Goal: Book appointment/travel/reservation

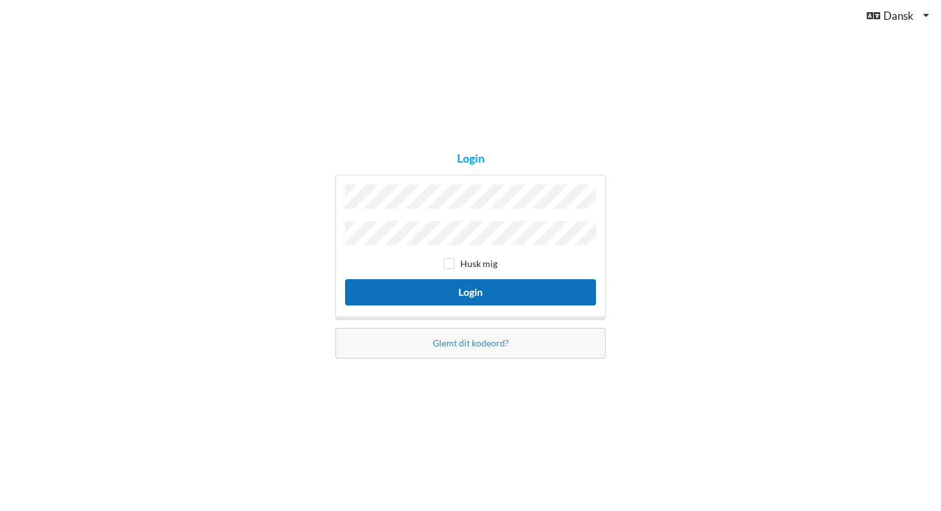
click at [481, 293] on button "Login" at bounding box center [470, 292] width 251 height 26
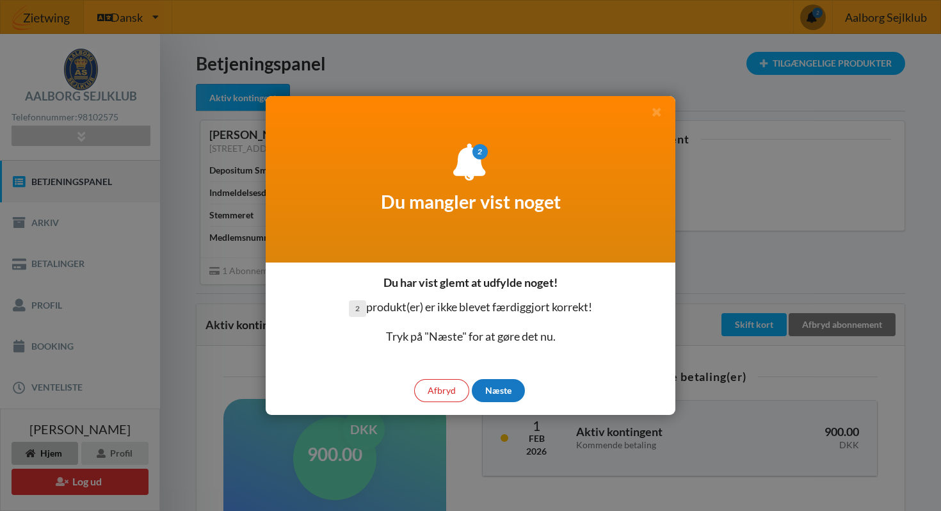
click at [494, 391] on div "Næste" at bounding box center [498, 390] width 53 height 23
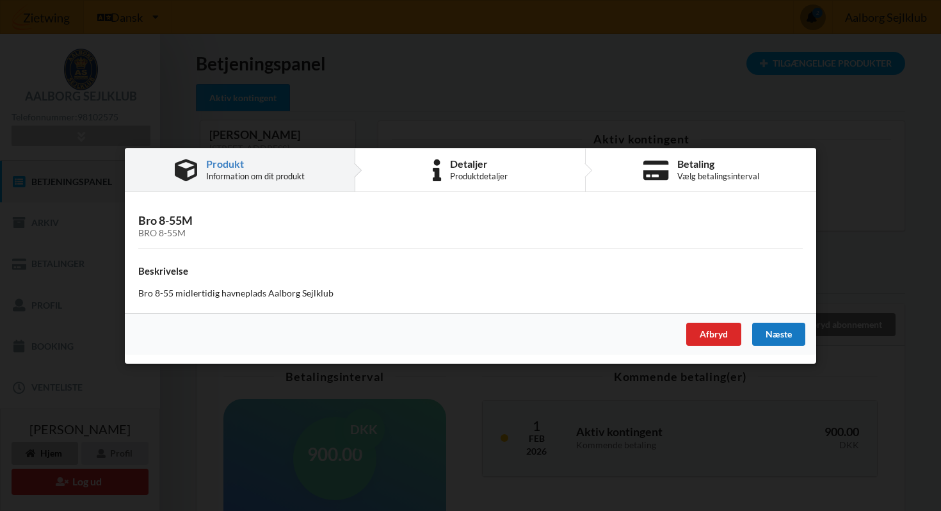
click at [783, 337] on div "Næste" at bounding box center [778, 333] width 53 height 23
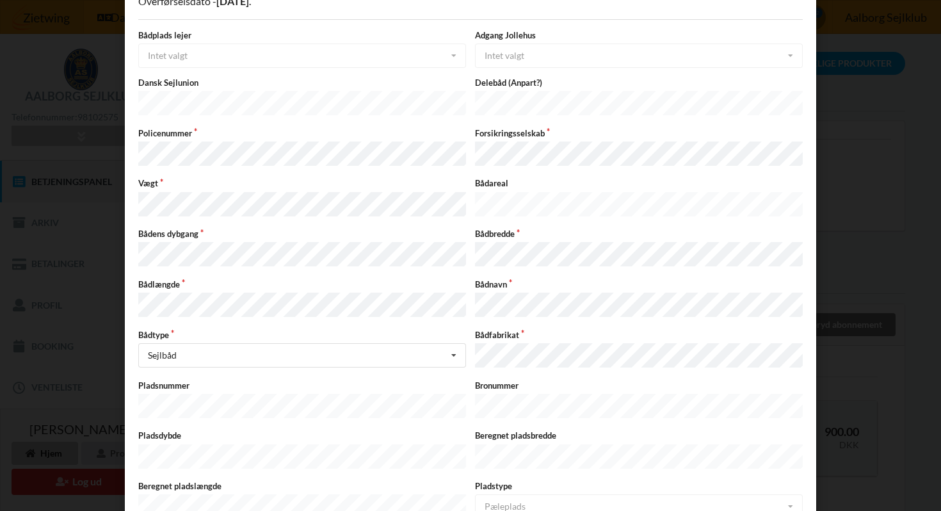
scroll to position [277, 0]
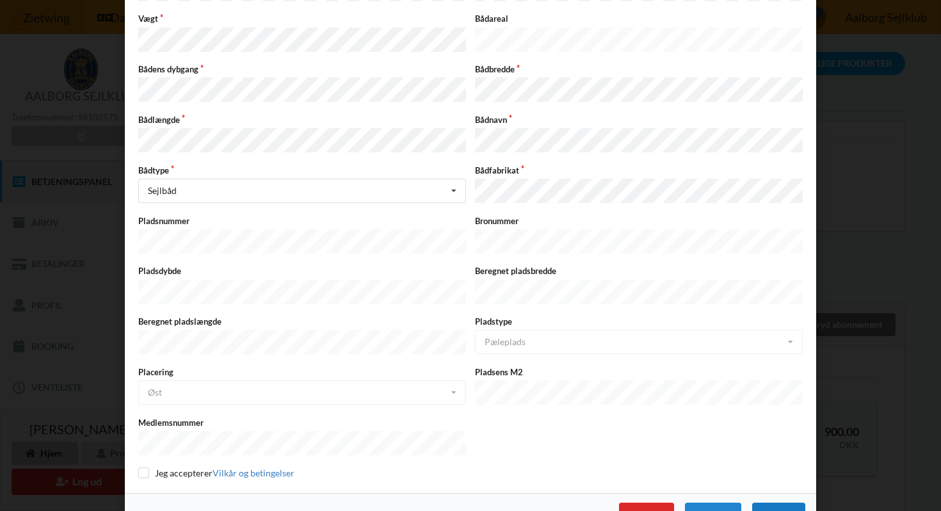
click at [763, 503] on div "Næste" at bounding box center [778, 514] width 53 height 23
click at [138, 467] on input "checkbox" at bounding box center [143, 472] width 11 height 11
checkbox input "true"
click at [786, 503] on div "Næste" at bounding box center [778, 514] width 53 height 23
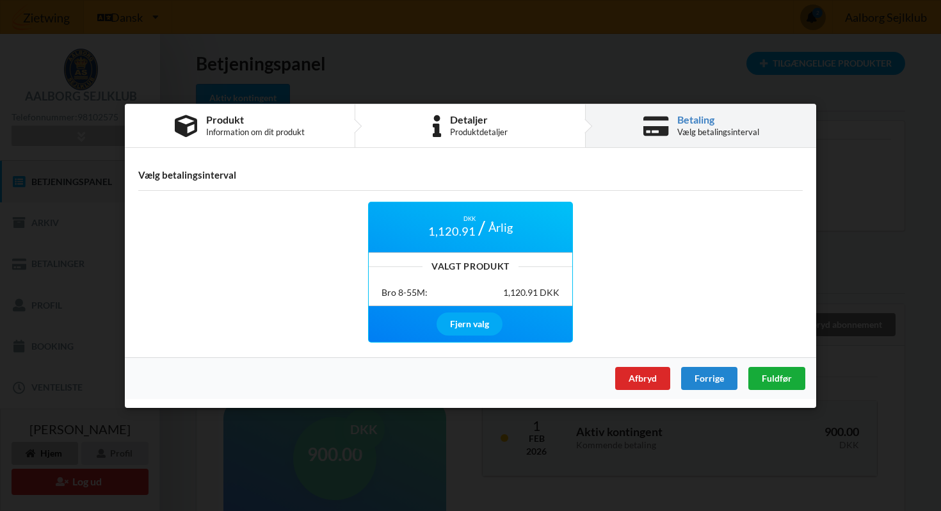
click at [775, 378] on span "Fuldfør" at bounding box center [777, 377] width 30 height 11
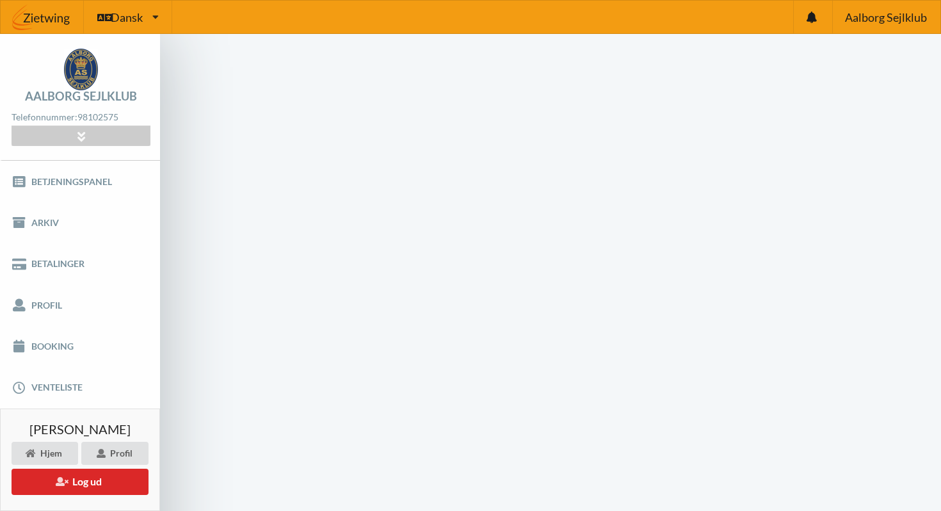
scroll to position [51, 0]
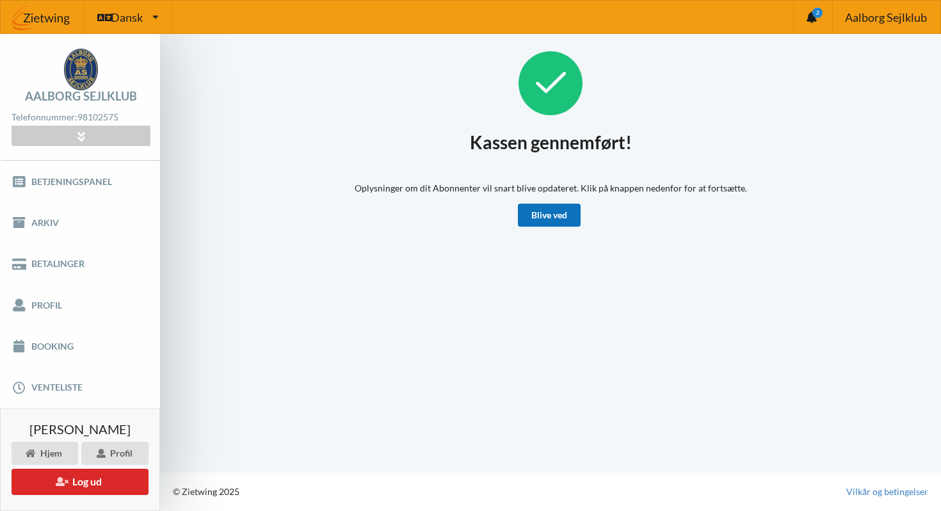
click at [563, 221] on link "Blive ved" at bounding box center [549, 215] width 63 height 23
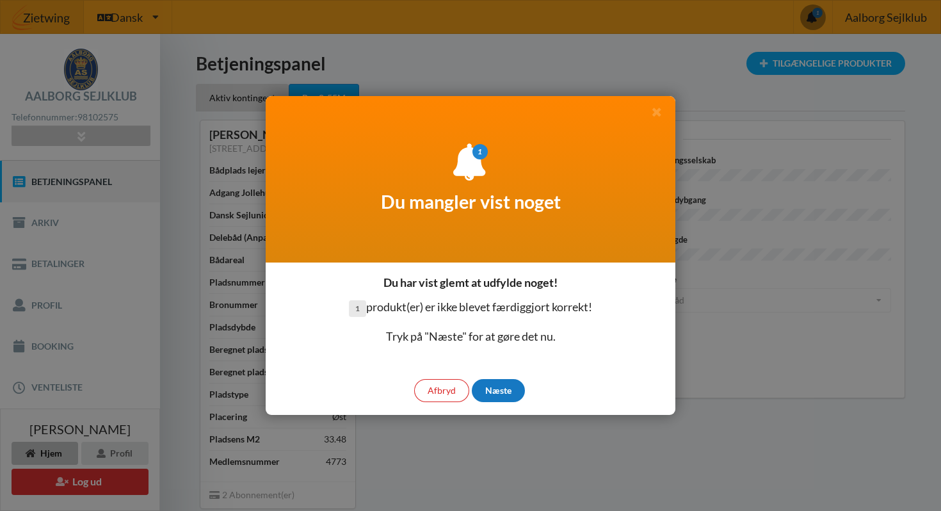
click at [508, 390] on div "Næste" at bounding box center [498, 390] width 53 height 23
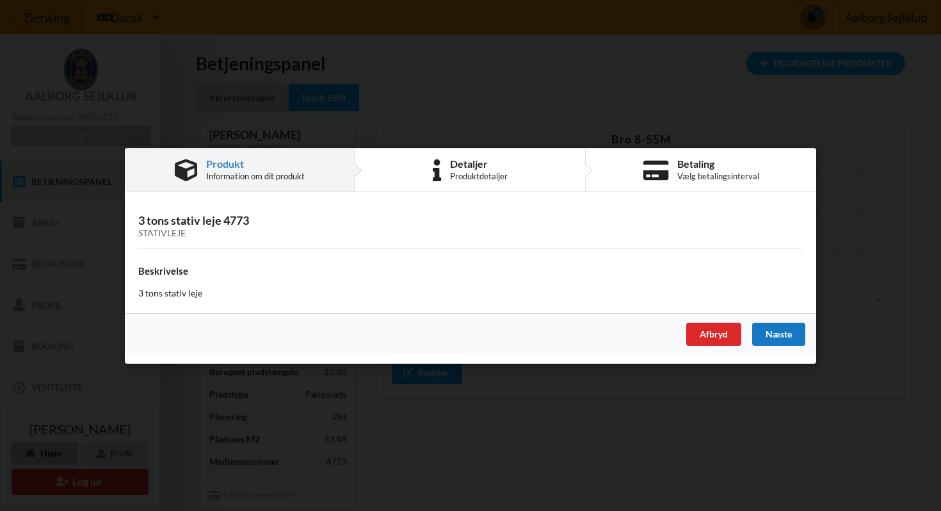
click at [777, 335] on div "Næste" at bounding box center [778, 333] width 53 height 23
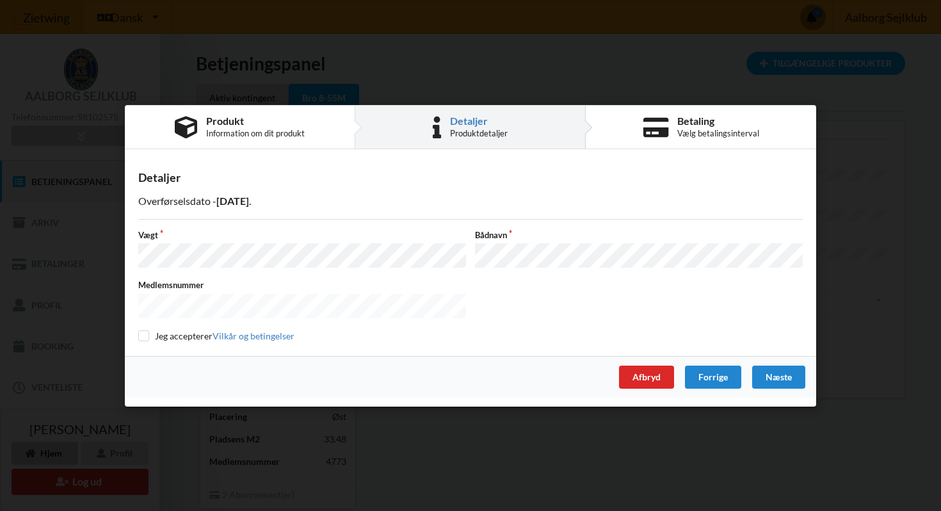
click at [665, 295] on div "Medlemsnummer" at bounding box center [471, 300] width 674 height 42
click at [788, 375] on div "Næste" at bounding box center [778, 376] width 53 height 23
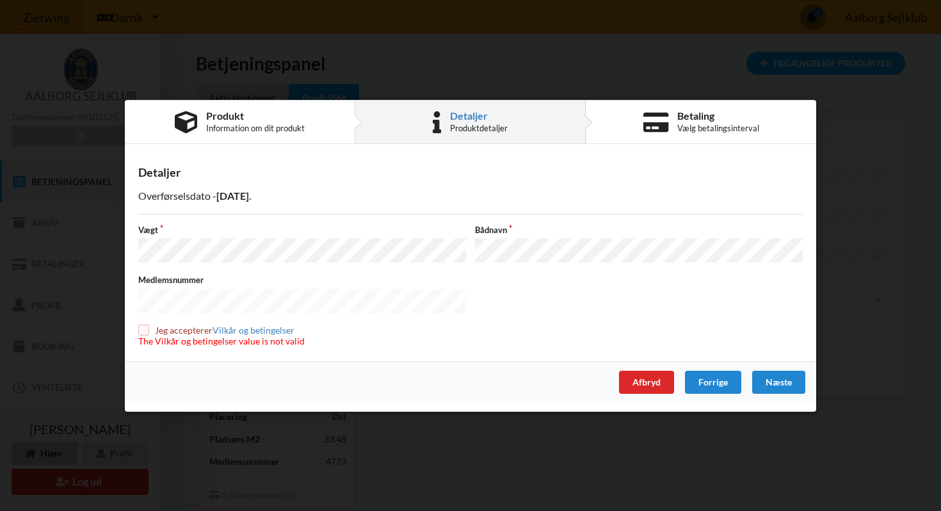
click at [140, 330] on input "checkbox" at bounding box center [143, 330] width 11 height 11
checkbox input "true"
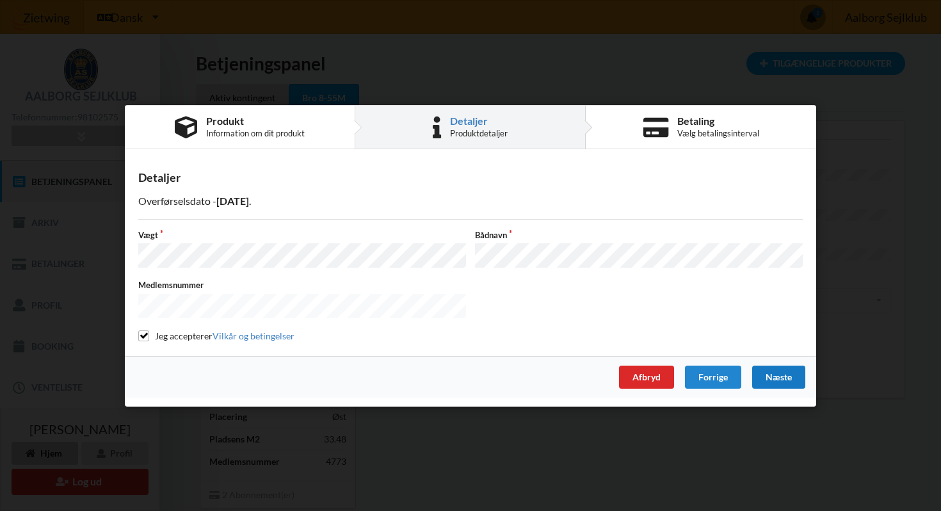
click at [774, 384] on div "Næste" at bounding box center [778, 376] width 53 height 23
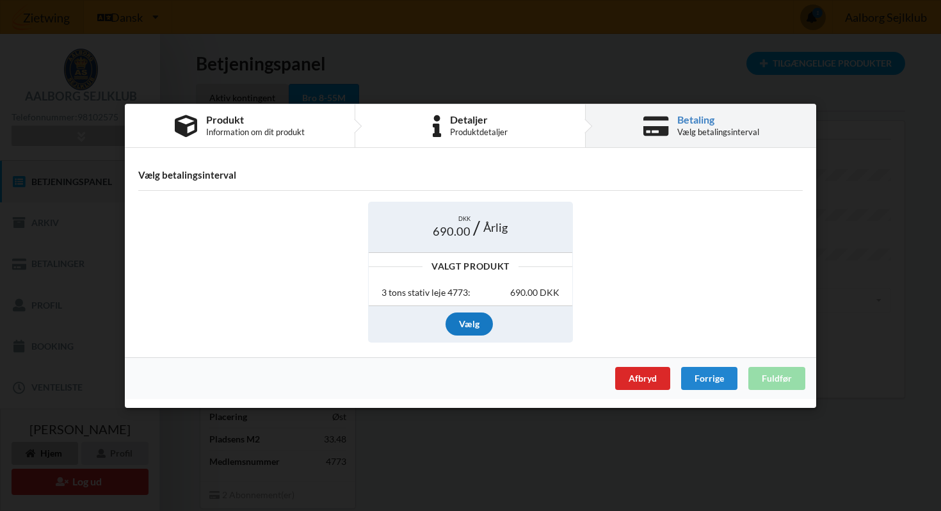
click at [479, 330] on div "Vælg" at bounding box center [469, 323] width 47 height 23
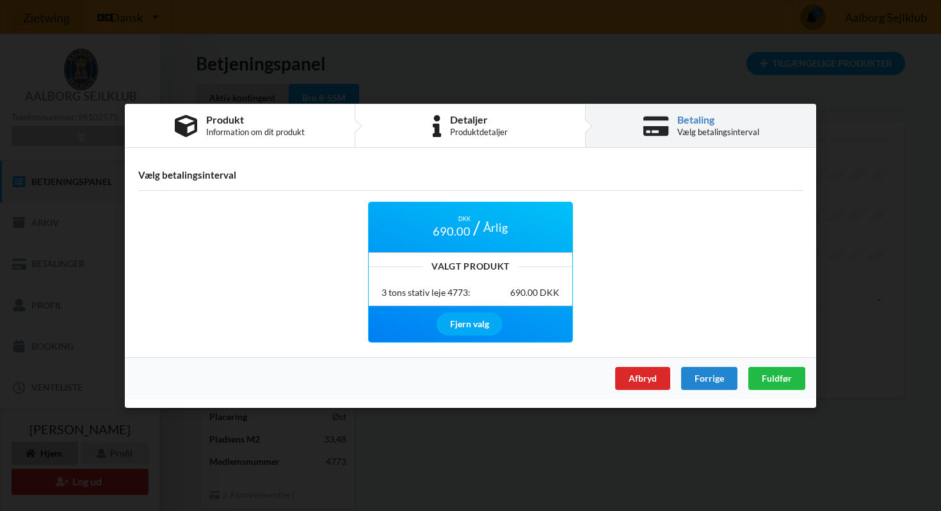
click at [782, 389] on div "Afbryd Forrige Fuldfør" at bounding box center [470, 378] width 691 height 42
click at [779, 382] on span "Fuldfør" at bounding box center [777, 377] width 30 height 11
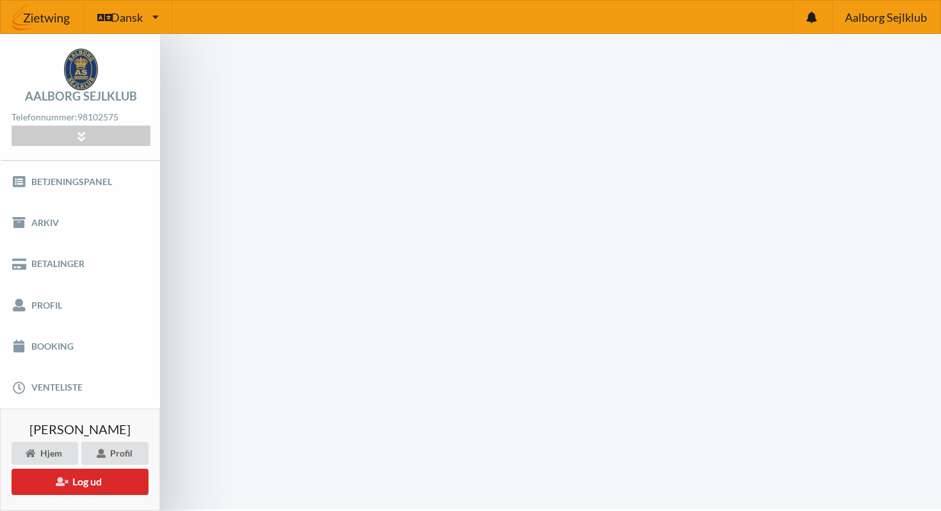
scroll to position [36, 0]
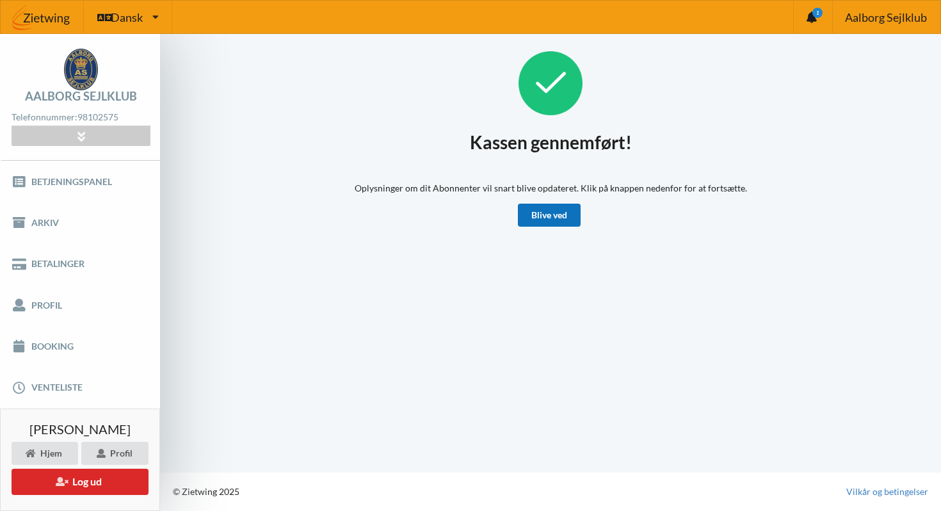
click at [552, 216] on link "Blive ved" at bounding box center [549, 215] width 63 height 23
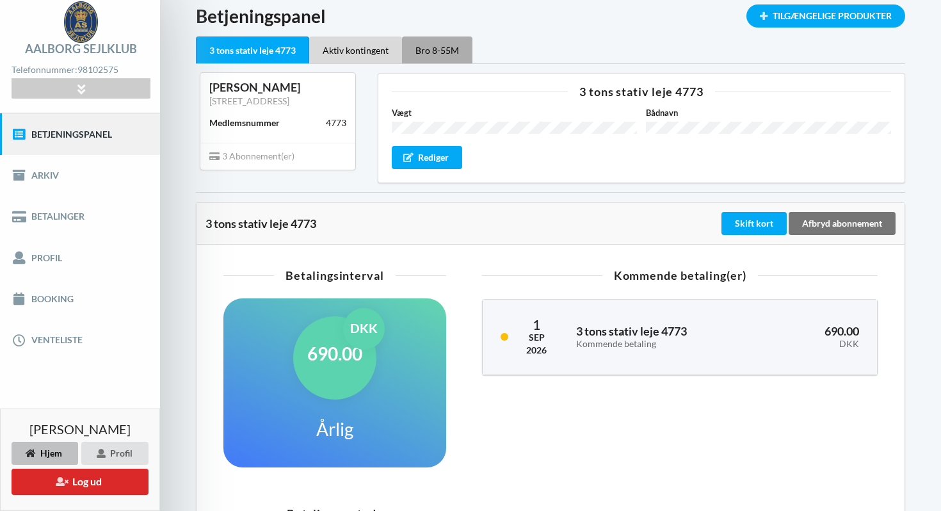
scroll to position [45, 0]
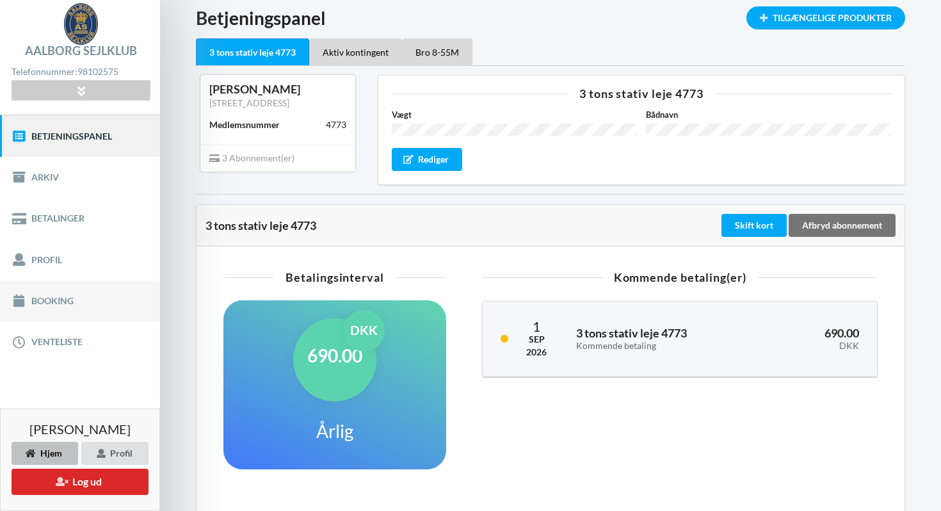
click at [61, 300] on link "Booking" at bounding box center [80, 300] width 160 height 41
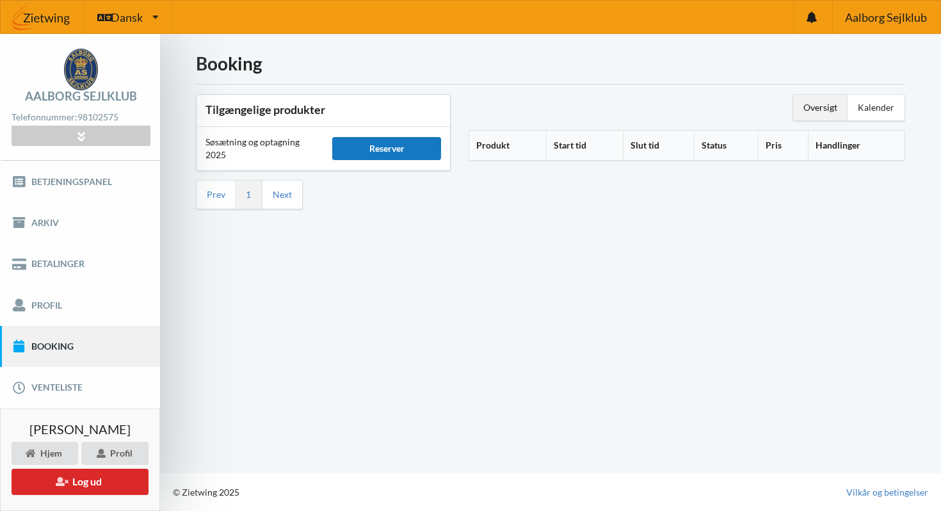
click at [402, 152] on div "Reserver" at bounding box center [386, 148] width 109 height 23
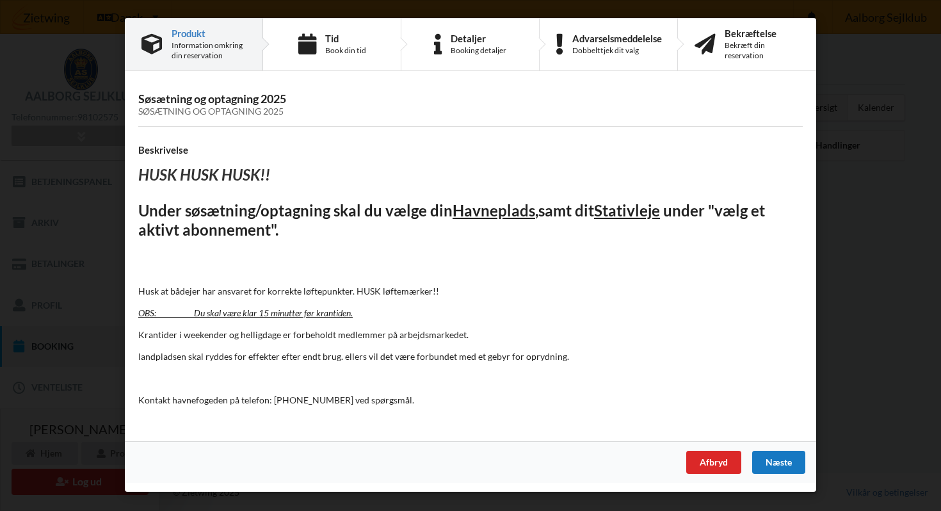
click at [771, 460] on div "Næste" at bounding box center [778, 462] width 53 height 23
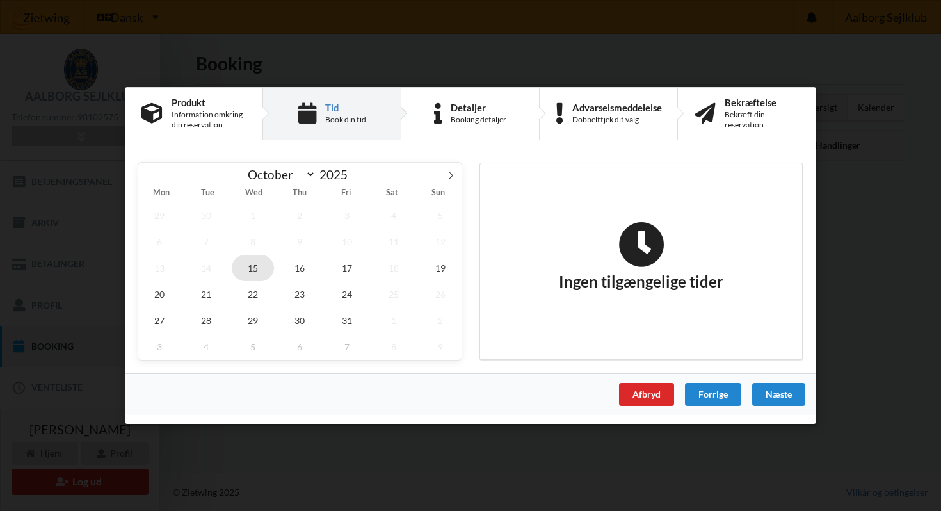
click at [255, 270] on span "15" at bounding box center [253, 268] width 42 height 26
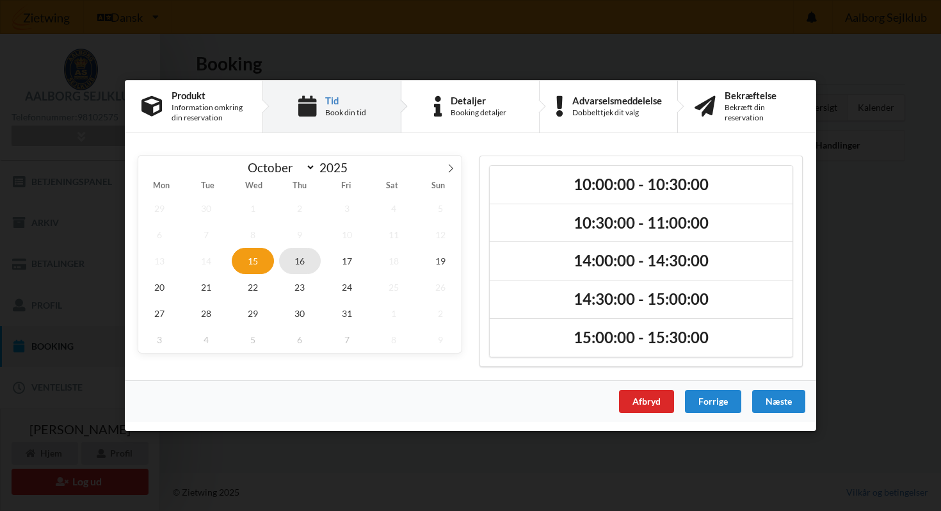
click at [291, 267] on span "16" at bounding box center [300, 261] width 42 height 26
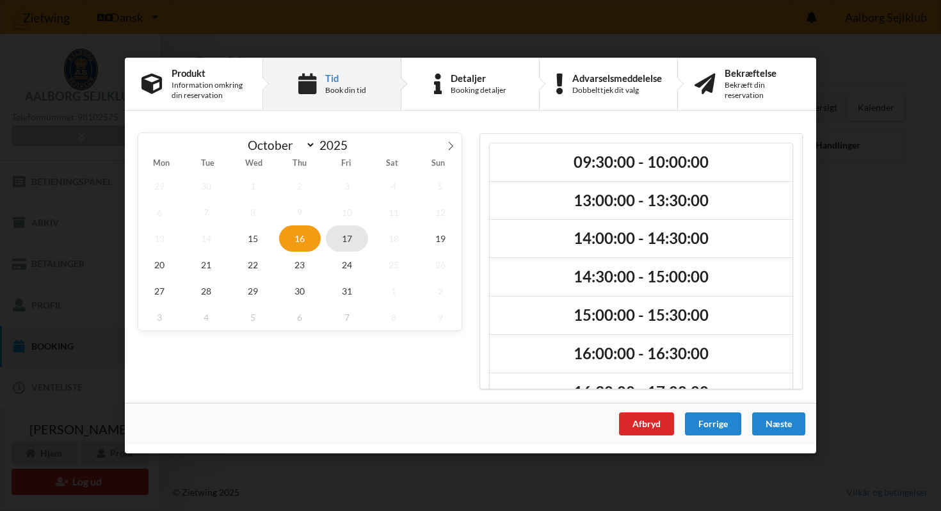
click at [334, 243] on span "17" at bounding box center [347, 238] width 42 height 26
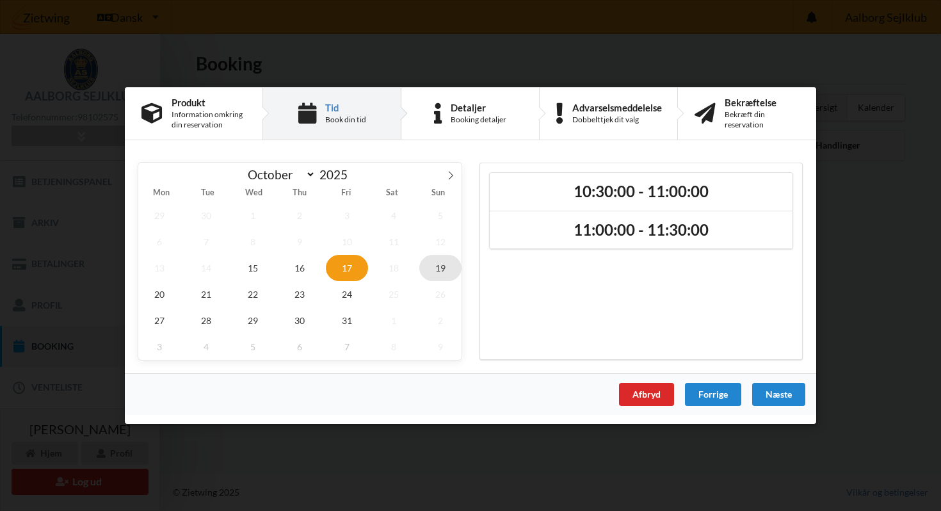
click at [434, 259] on span "19" at bounding box center [440, 268] width 42 height 26
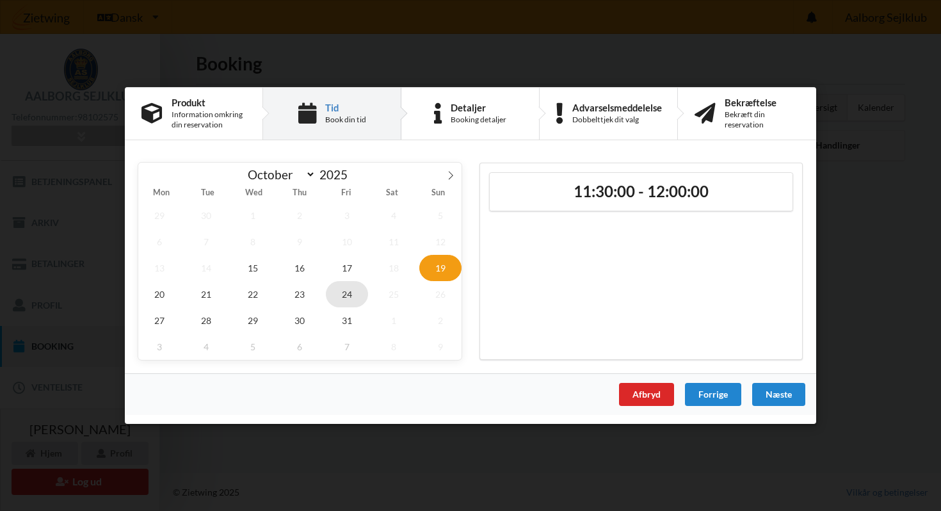
click at [352, 293] on span "24" at bounding box center [347, 294] width 42 height 26
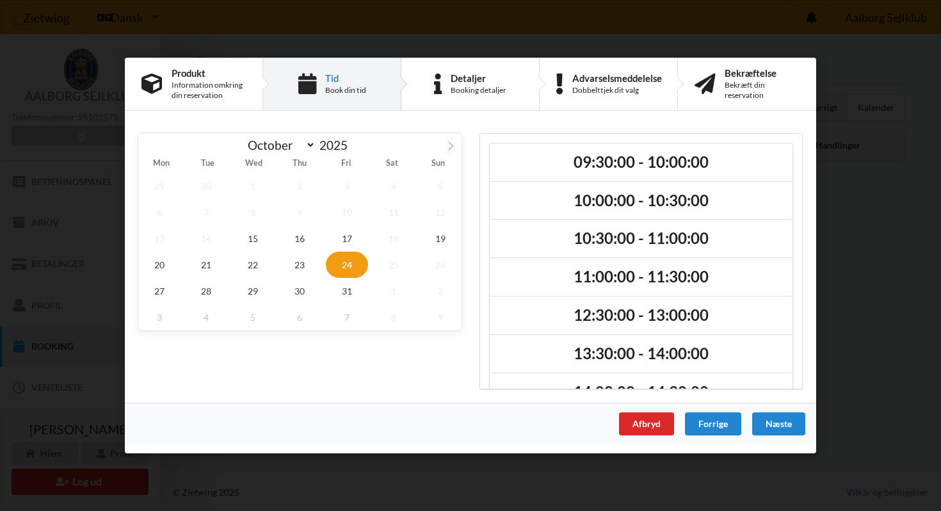
click at [453, 147] on icon at bounding box center [450, 145] width 9 height 9
click at [153, 147] on span at bounding box center [149, 144] width 22 height 22
select select "9"
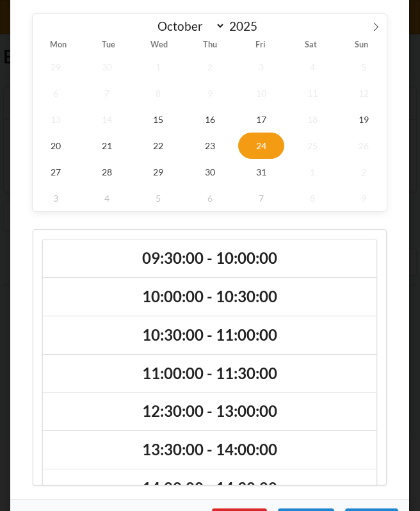
scroll to position [460, 0]
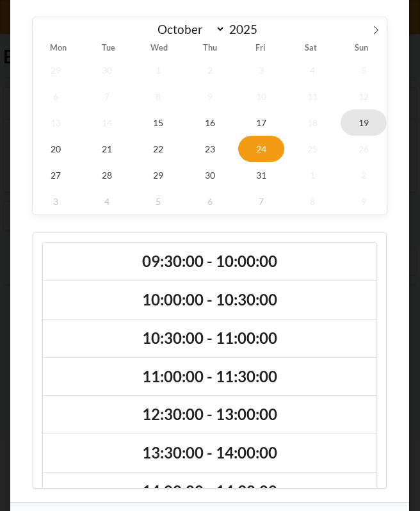
click at [364, 131] on span "19" at bounding box center [364, 122] width 46 height 26
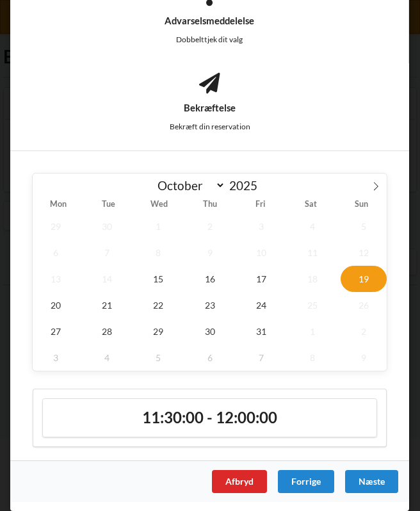
scroll to position [304, 0]
click at [248, 280] on span "17" at bounding box center [261, 279] width 46 height 26
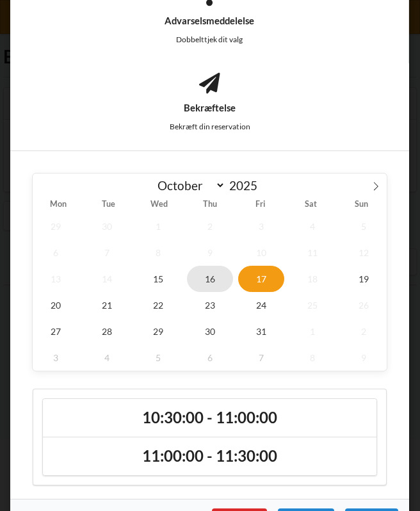
click at [207, 273] on span "16" at bounding box center [210, 279] width 46 height 26
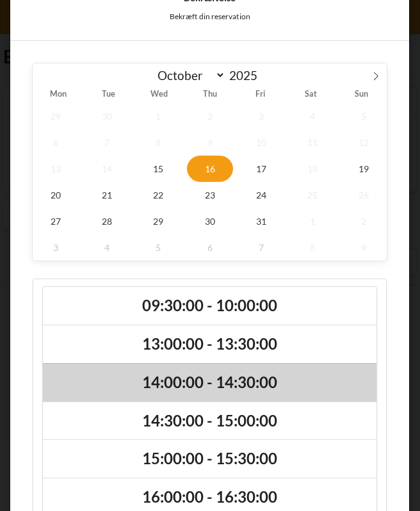
scroll to position [0, 0]
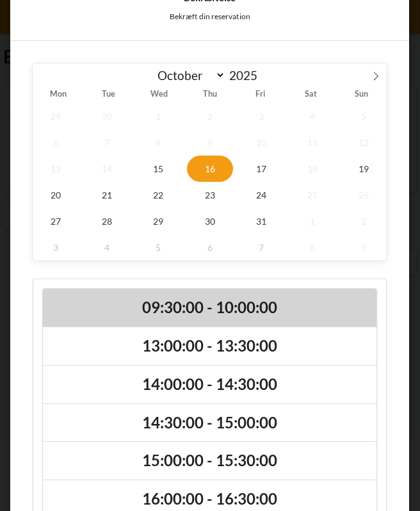
click at [227, 307] on h2 "09:30:00 - 10:00:00" at bounding box center [210, 308] width 316 height 20
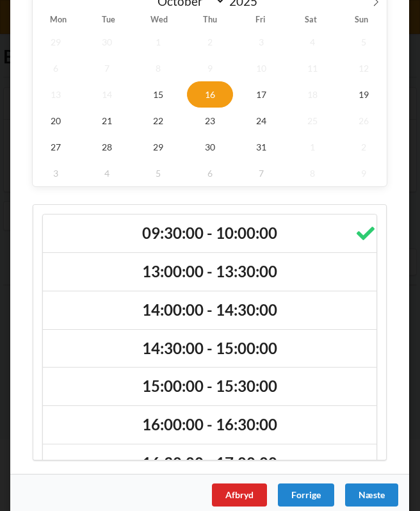
scroll to position [502, 0]
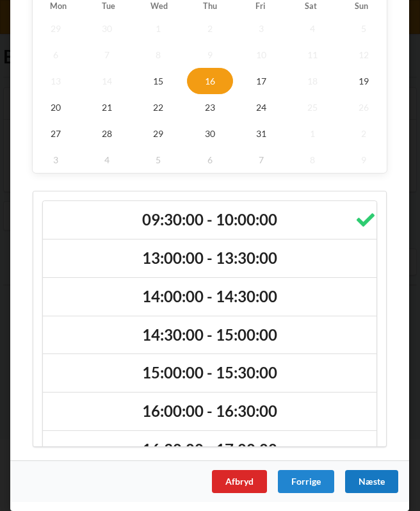
click at [373, 478] on div "Næste" at bounding box center [371, 481] width 53 height 23
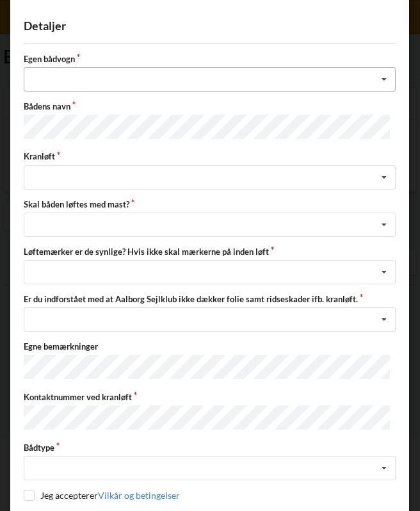
scroll to position [456, 0]
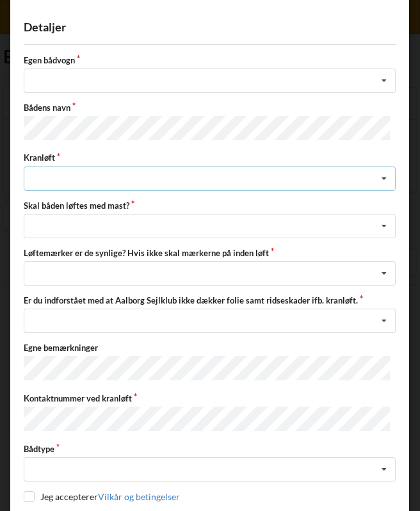
click at [95, 177] on div "Søsætning Optagning" at bounding box center [210, 178] width 372 height 24
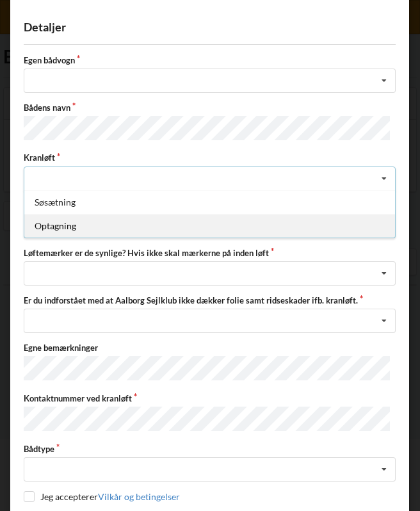
click at [85, 220] on div "Optagning" at bounding box center [209, 226] width 371 height 24
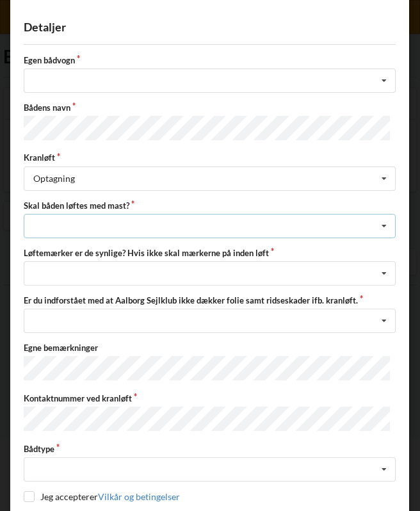
click at [94, 227] on div "intet valg ja nej" at bounding box center [210, 226] width 372 height 24
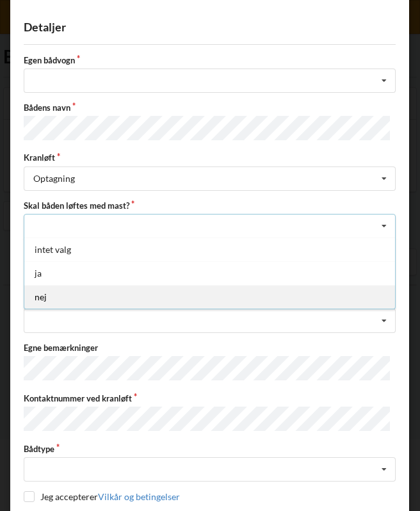
click at [58, 302] on div "nej" at bounding box center [209, 297] width 371 height 24
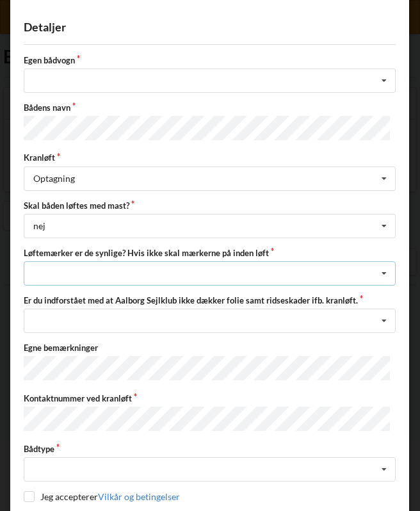
click at [89, 268] on div "Nej, jeg kontakter havnekontoret inden løft og får dem sat på Ja, mine mærker e…" at bounding box center [210, 273] width 372 height 24
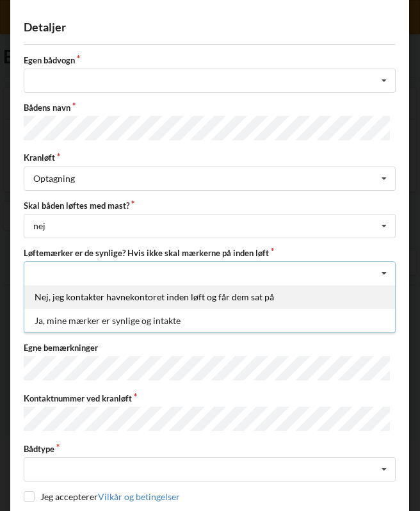
click at [124, 298] on div "Nej, jeg kontakter havnekontoret inden løft og får dem sat på" at bounding box center [209, 297] width 371 height 24
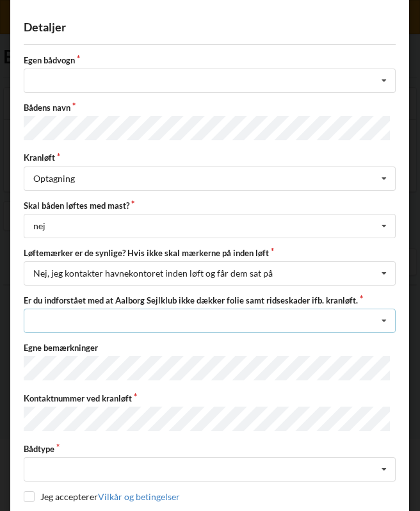
click at [127, 314] on div "Jeg har tæpper med og tager selv ansvaret for eventuelle folie samt ridseskader…" at bounding box center [210, 321] width 372 height 24
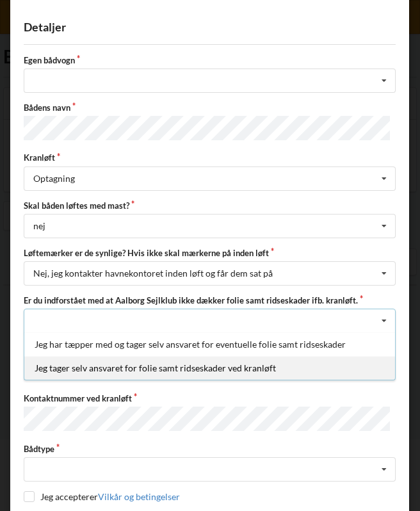
click at [142, 369] on div "Jeg tager selv ansvaret for folie samt ridseskader ved kranløft" at bounding box center [209, 368] width 371 height 24
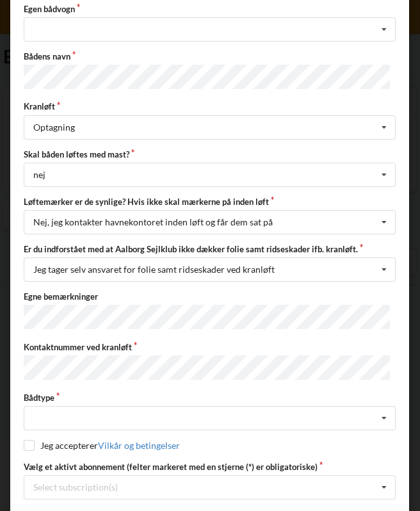
scroll to position [515, 0]
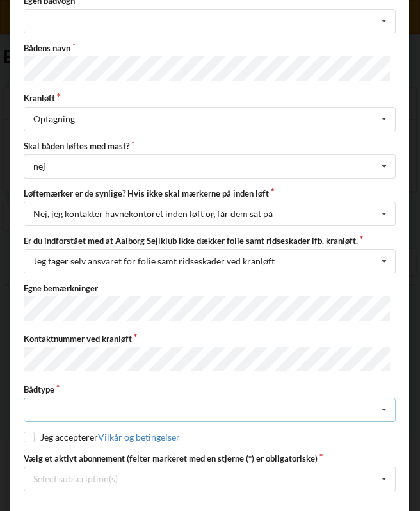
click at [61, 398] on div "Intet valgt Sejlbåd Motorbåd Motorsejler [PERSON_NAME]" at bounding box center [210, 410] width 372 height 24
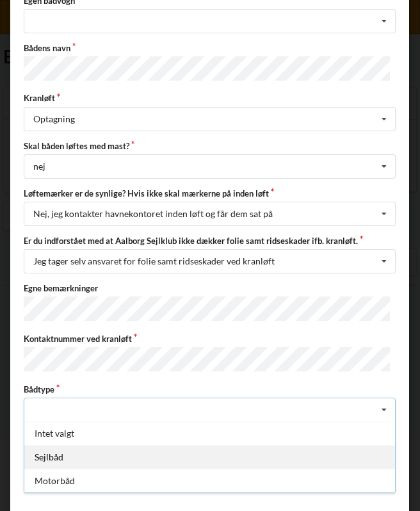
click at [81, 449] on div "Sejlbåd" at bounding box center [209, 457] width 371 height 24
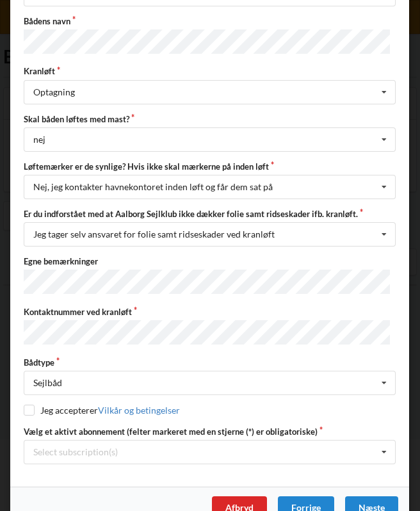
scroll to position [560, 0]
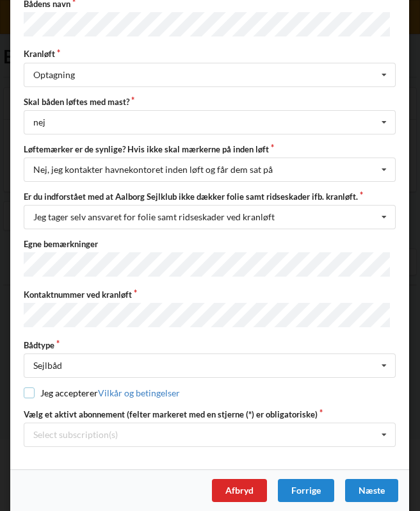
click at [29, 387] on input "checkbox" at bounding box center [29, 392] width 11 height 11
checkbox input "true"
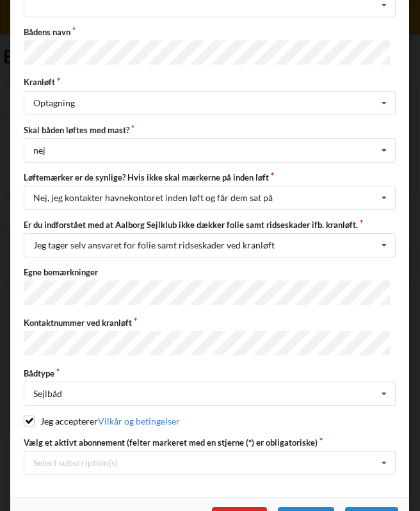
scroll to position [533, 0]
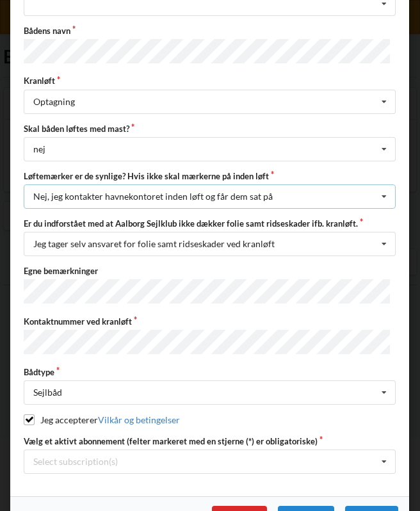
click at [318, 192] on div "Nej, jeg kontakter havnekontoret inden løft og får dem sat på Nej, jeg kontakte…" at bounding box center [210, 196] width 372 height 24
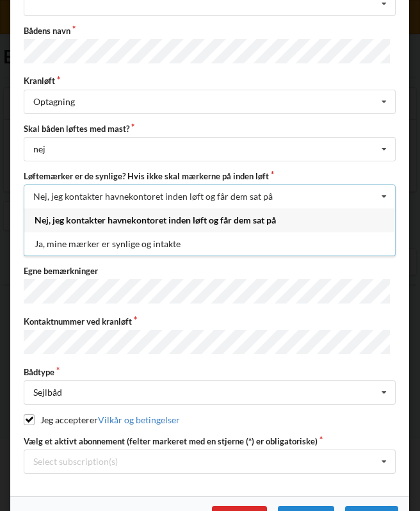
click at [265, 216] on div "Nej, jeg kontakter havnekontoret inden løft og får dem sat på" at bounding box center [209, 220] width 371 height 24
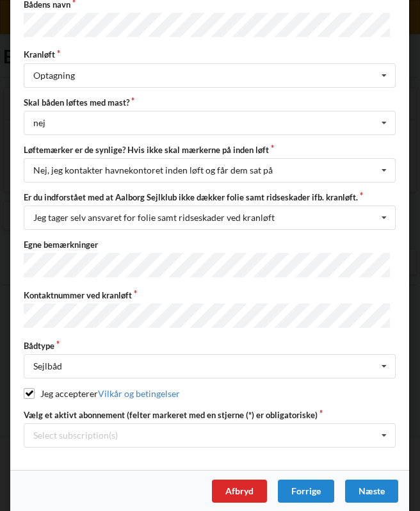
scroll to position [560, 0]
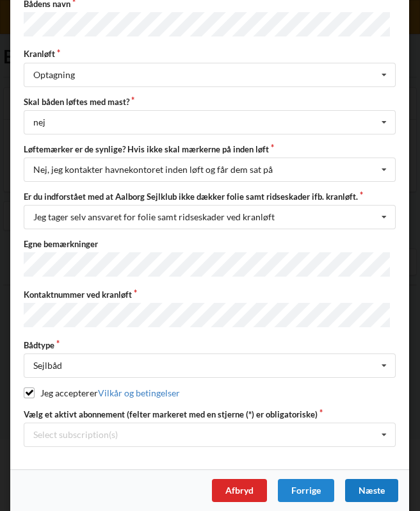
click at [366, 485] on div "Næste" at bounding box center [371, 490] width 53 height 23
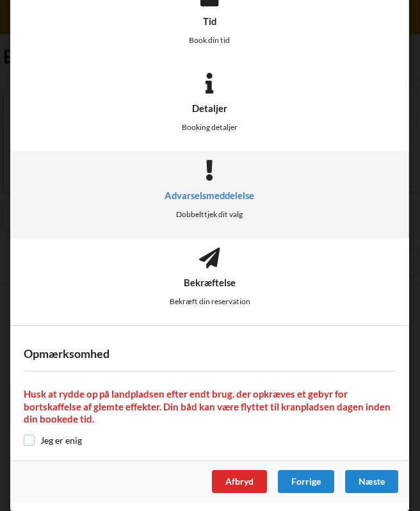
click at [31, 440] on input "checkbox" at bounding box center [29, 440] width 11 height 11
checkbox input "true"
click at [357, 479] on div "Næste" at bounding box center [371, 481] width 53 height 23
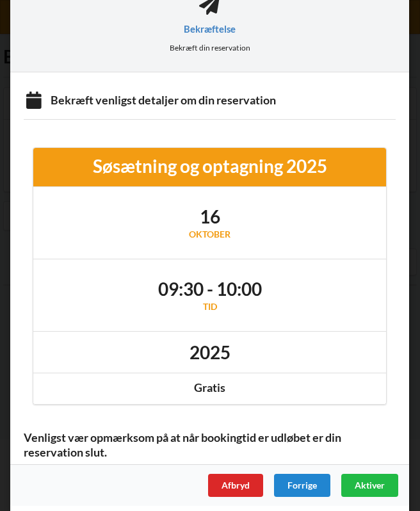
scroll to position [387, 0]
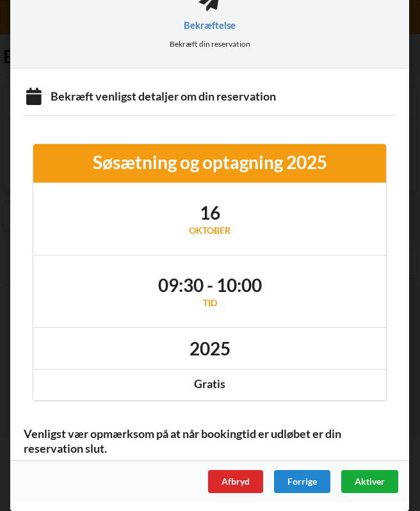
click at [364, 481] on span "Aktiver" at bounding box center [370, 481] width 30 height 11
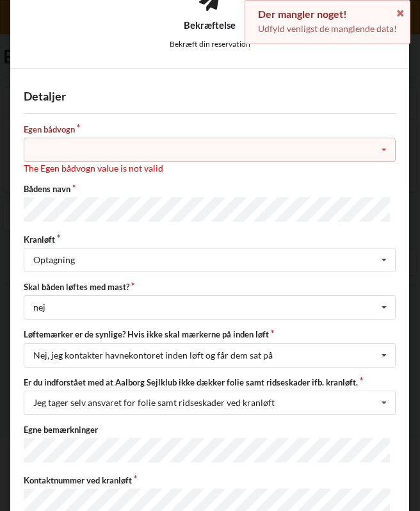
click at [188, 152] on div "Intet valg ja nej" at bounding box center [210, 150] width 372 height 24
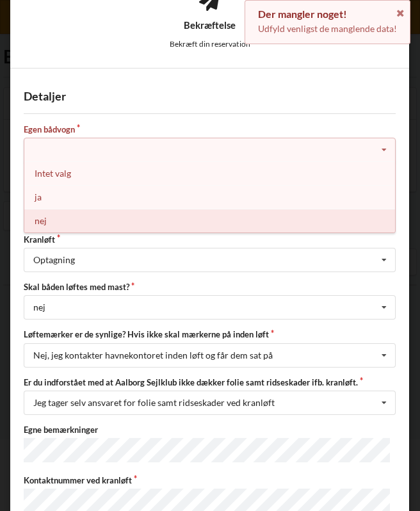
click at [77, 219] on div "nej" at bounding box center [209, 221] width 371 height 24
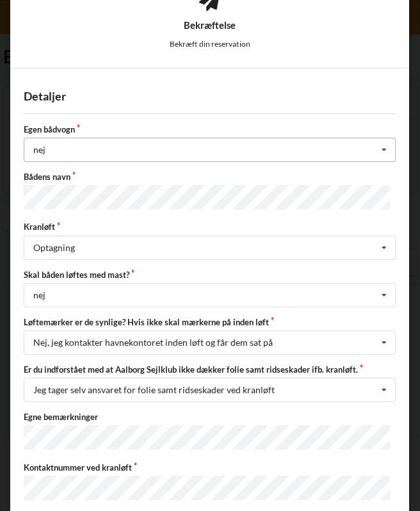
scroll to position [585, 0]
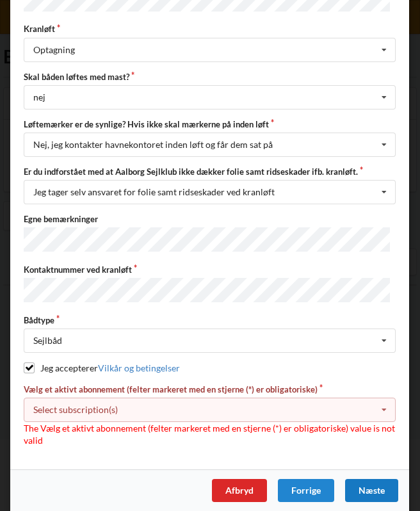
click at [174, 401] on div "Select subscription(s) 3 tons stativ leje 4773 Aktiv kontingent * Bro 8-55M" at bounding box center [210, 410] width 372 height 24
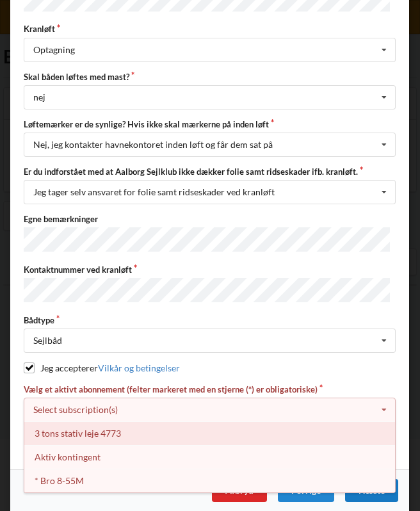
click at [158, 422] on div "3 tons stativ leje 4773" at bounding box center [209, 433] width 371 height 24
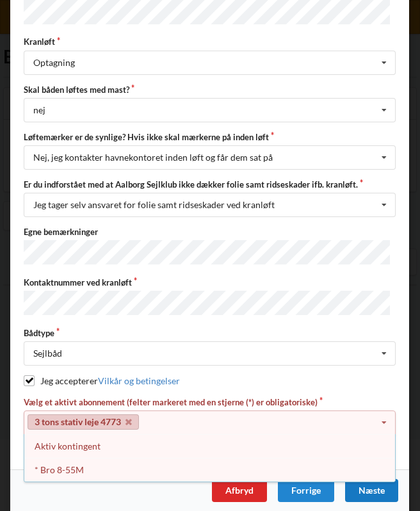
click at [370, 482] on div "Næste" at bounding box center [371, 490] width 53 height 23
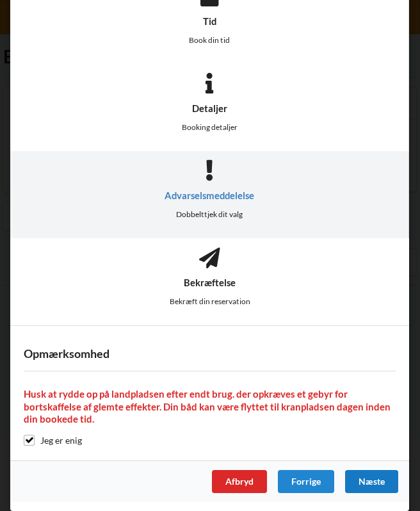
click at [367, 481] on div "Næste" at bounding box center [371, 481] width 53 height 23
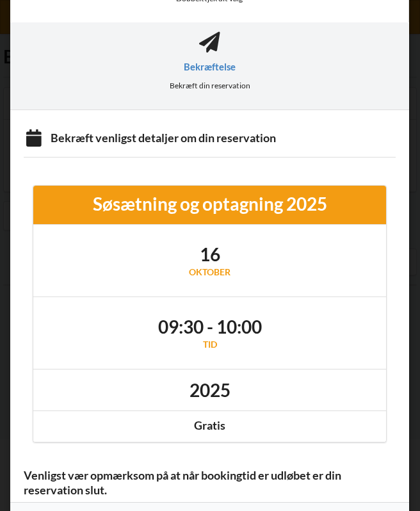
scroll to position [387, 0]
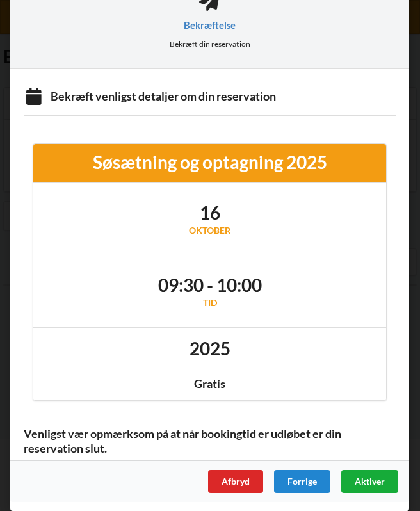
click at [368, 481] on span "Aktiver" at bounding box center [370, 481] width 30 height 11
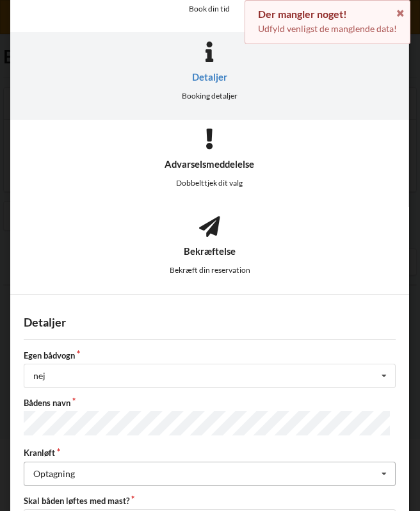
scroll to position [572, 0]
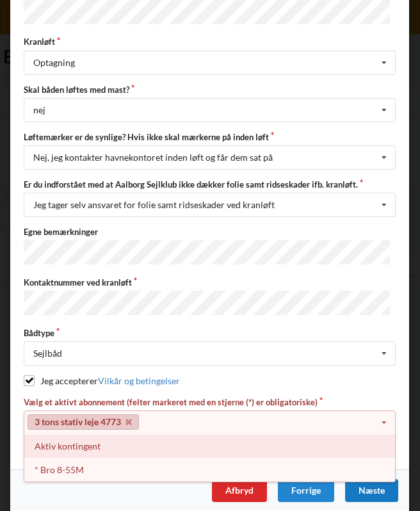
click at [88, 439] on div "Aktiv kontingent" at bounding box center [209, 446] width 371 height 24
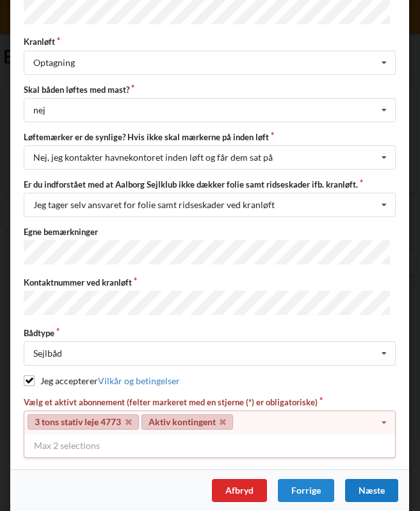
click at [102, 439] on div "Max 2 selections" at bounding box center [210, 445] width 372 height 23
click at [227, 414] on link "Aktiv kontingent" at bounding box center [187, 421] width 92 height 15
click at [129, 418] on icon at bounding box center [128, 422] width 6 height 8
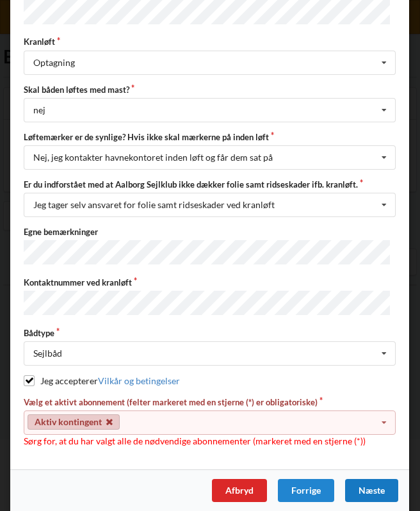
click at [111, 418] on icon at bounding box center [109, 422] width 6 height 8
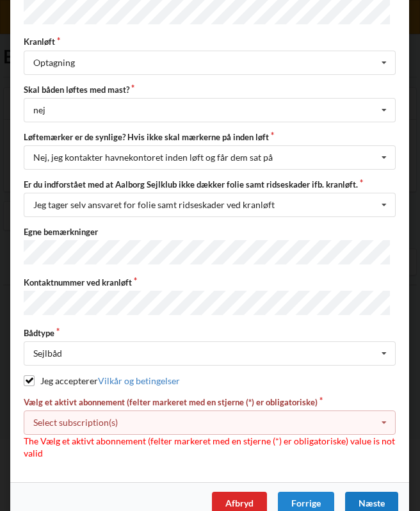
click at [117, 410] on div "Select subscription(s) 3 tons stativ leje 4773 Aktiv kontingent * Bro 8-55M" at bounding box center [210, 422] width 372 height 24
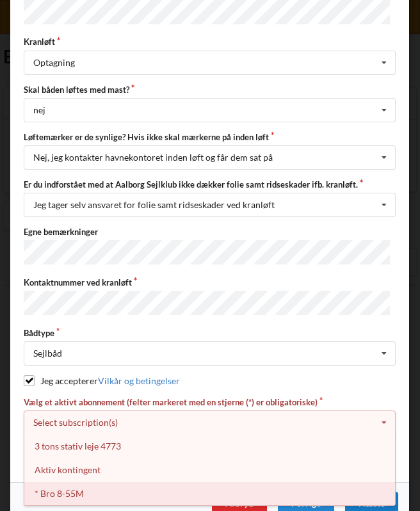
click at [95, 481] on div "* Bro 8-55M" at bounding box center [209, 493] width 371 height 24
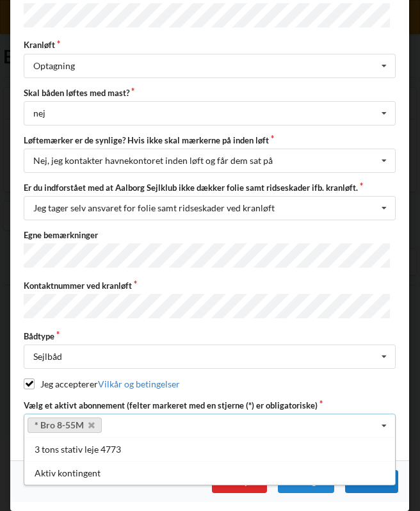
scroll to position [560, 0]
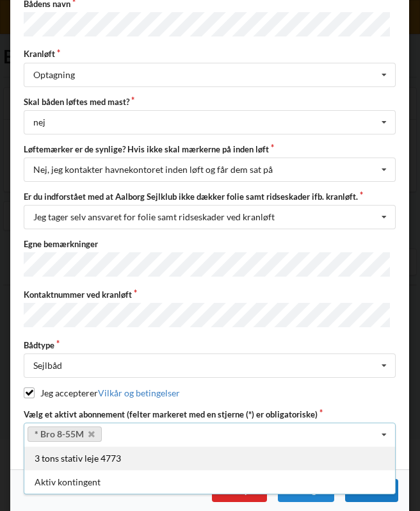
click at [141, 449] on div "3 tons stativ leje 4773" at bounding box center [209, 458] width 371 height 24
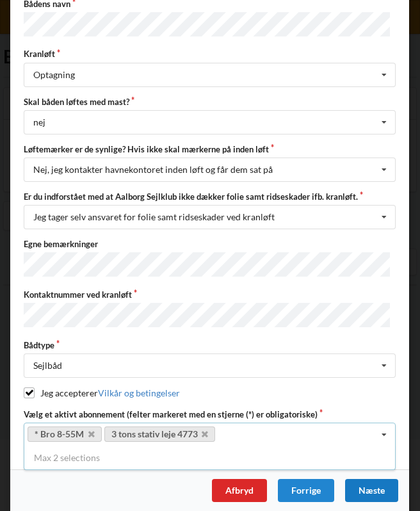
click at [139, 448] on div "Max 2 selections" at bounding box center [210, 457] width 372 height 23
click at [359, 489] on div "Næste" at bounding box center [371, 490] width 53 height 23
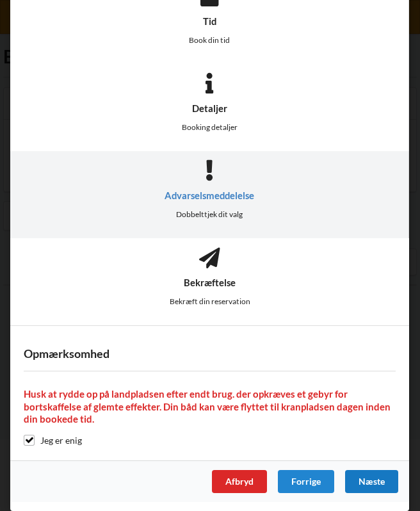
click at [364, 483] on div "Næste" at bounding box center [371, 481] width 53 height 23
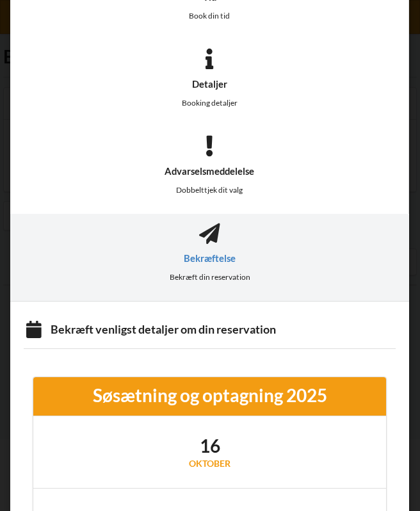
scroll to position [387, 0]
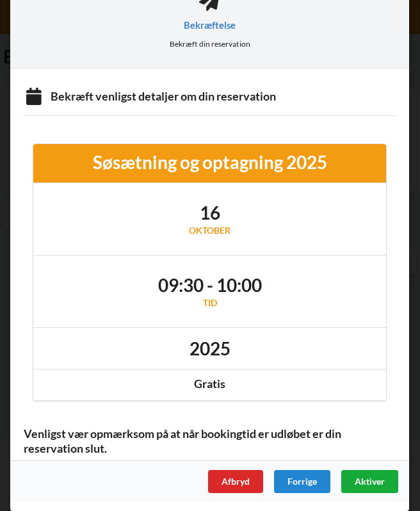
click at [367, 485] on span "Aktiver" at bounding box center [370, 481] width 30 height 11
